Goal: Task Accomplishment & Management: Use online tool/utility

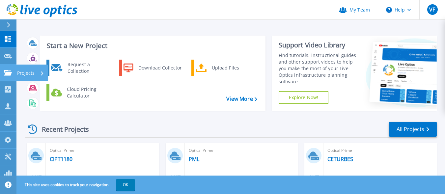
click at [18, 71] on p "Projects" at bounding box center [25, 73] width 17 height 17
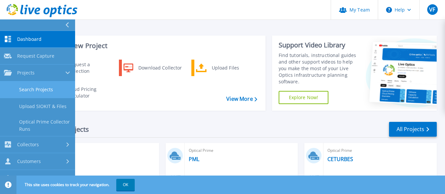
click at [40, 88] on link "Search Projects" at bounding box center [37, 89] width 75 height 17
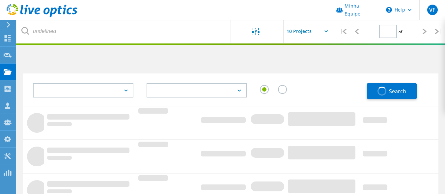
type input "1"
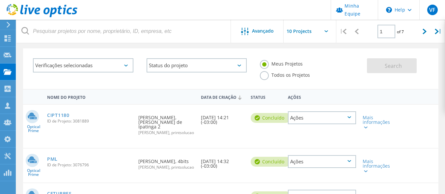
scroll to position [8, 0]
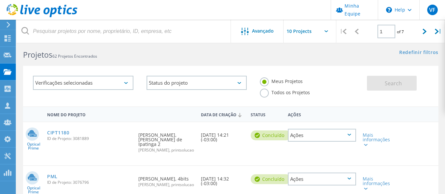
click at [263, 93] on label "Todos os Projetos" at bounding box center [285, 92] width 50 height 6
click at [0, 0] on input "Todos os Projetos" at bounding box center [0, 0] width 0 height 0
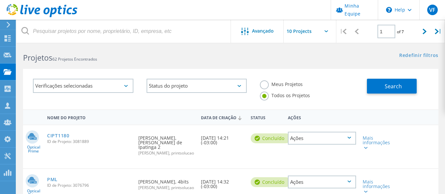
scroll to position [0, 0]
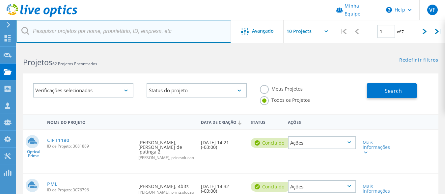
click at [179, 32] on input "text" at bounding box center [123, 31] width 215 height 23
type input "domingos"
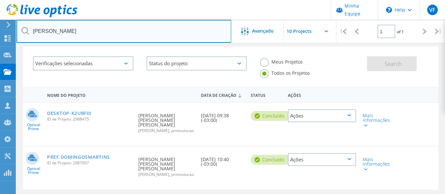
scroll to position [25, 0]
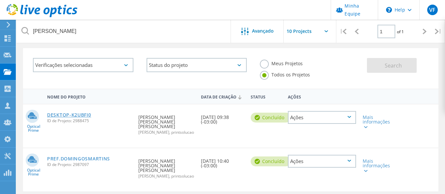
click at [82, 115] on link "DESKTOP-K2UBFI0" at bounding box center [69, 115] width 44 height 5
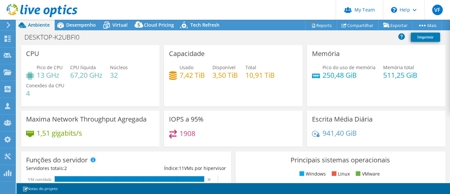
select select "USEast"
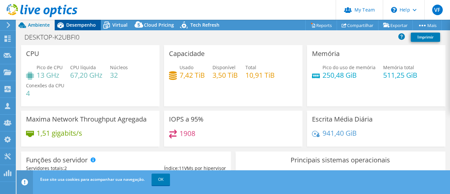
click at [91, 20] on div "Desempenho" at bounding box center [78, 25] width 46 height 11
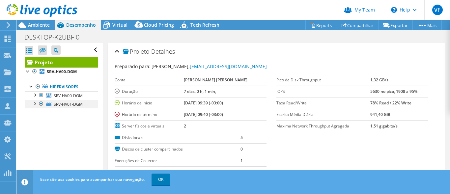
click at [41, 104] on div at bounding box center [41, 104] width 7 height 8
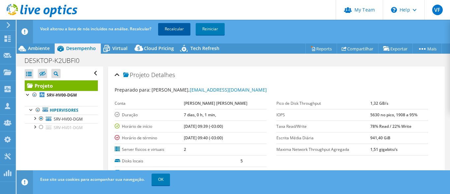
click at [178, 25] on link "Recalcular" at bounding box center [174, 29] width 32 height 12
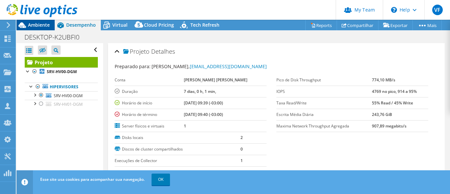
click at [40, 26] on span "Ambiente" at bounding box center [39, 25] width 22 height 6
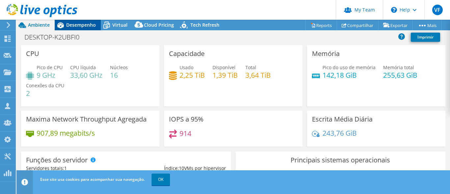
click at [71, 26] on span "Desempenho" at bounding box center [81, 25] width 30 height 6
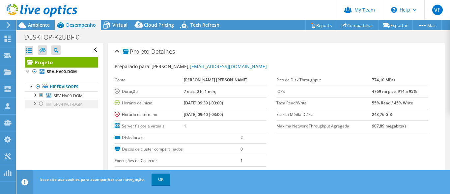
click at [41, 103] on div at bounding box center [41, 104] width 7 height 8
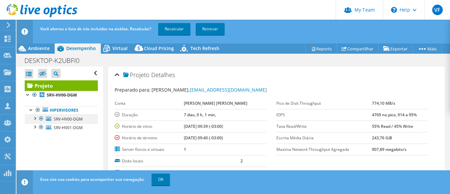
click at [41, 119] on div at bounding box center [41, 119] width 7 height 8
click at [182, 23] on div "Você alterou a lista de nós incluídos na análise. Recalcular? Recalcular Reinic…" at bounding box center [246, 29] width 414 height 18
click at [176, 31] on link "Recalcular" at bounding box center [174, 29] width 32 height 12
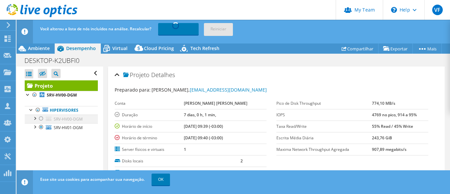
click at [40, 117] on div at bounding box center [41, 119] width 7 height 8
click at [42, 120] on div at bounding box center [41, 119] width 7 height 8
click at [41, 118] on div at bounding box center [41, 119] width 7 height 8
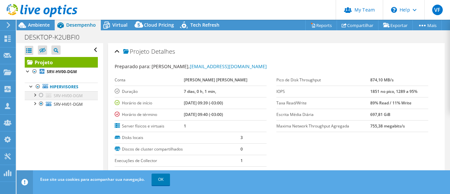
click at [41, 95] on div at bounding box center [41, 95] width 7 height 8
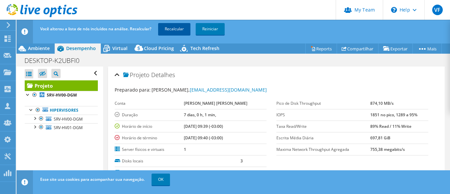
click at [169, 31] on link "Recalcular" at bounding box center [174, 29] width 32 height 12
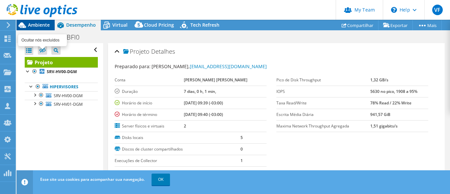
click at [46, 49] on label at bounding box center [42, 49] width 9 height 9
click at [0, 0] on input "checkbox" at bounding box center [0, 0] width 0 height 0
click at [41, 26] on span "Ambiente" at bounding box center [39, 25] width 22 height 6
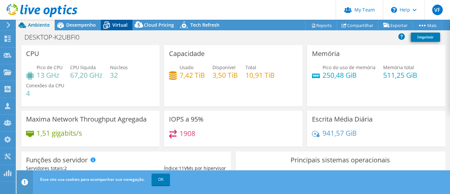
click at [117, 27] on span "Virtual" at bounding box center [119, 25] width 15 height 6
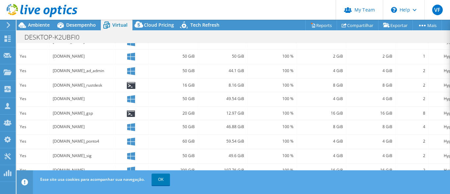
scroll to position [247, 0]
click at [160, 182] on link "OK" at bounding box center [161, 180] width 18 height 12
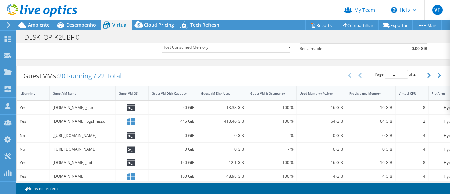
scroll to position [119, 0]
